Goal: Task Accomplishment & Management: Manage account settings

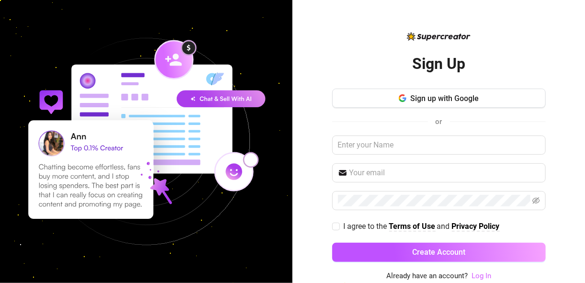
click at [486, 277] on link "Log In" at bounding box center [481, 275] width 20 height 9
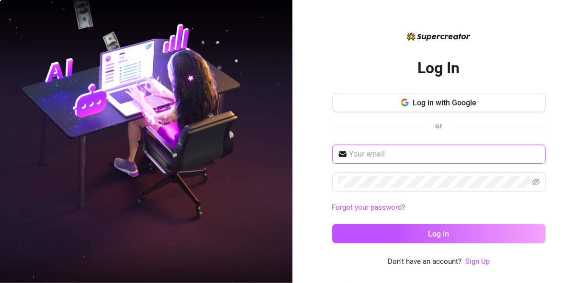
click at [390, 157] on input "text" at bounding box center [444, 153] width 190 height 11
type input "[EMAIL_ADDRESS][DOMAIN_NAME]"
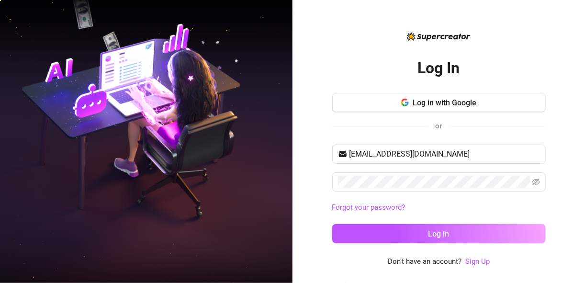
click at [330, 201] on div "Log In Log in with Google or [EMAIL_ADDRESS][DOMAIN_NAME] Forgot your password?…" at bounding box center [438, 141] width 292 height 283
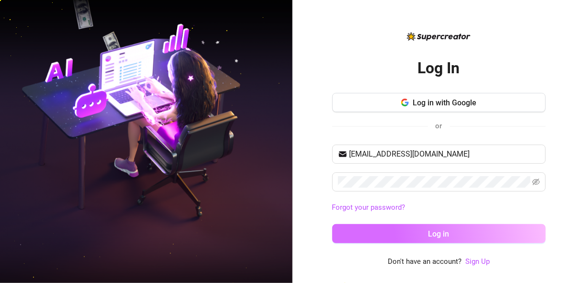
click at [409, 229] on button "Log in" at bounding box center [438, 233] width 213 height 19
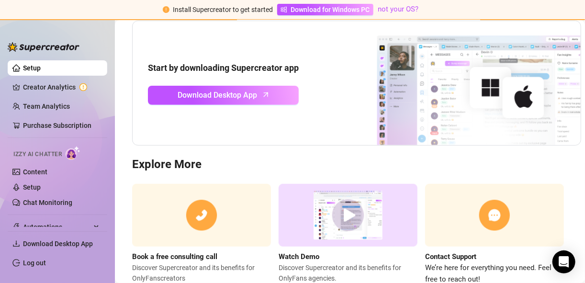
scroll to position [137, 0]
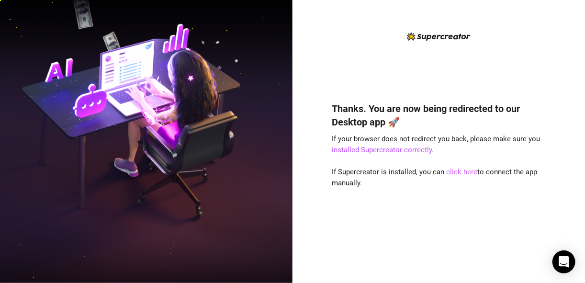
click at [458, 170] on link "click here" at bounding box center [461, 171] width 31 height 9
